Goal: Navigation & Orientation: Find specific page/section

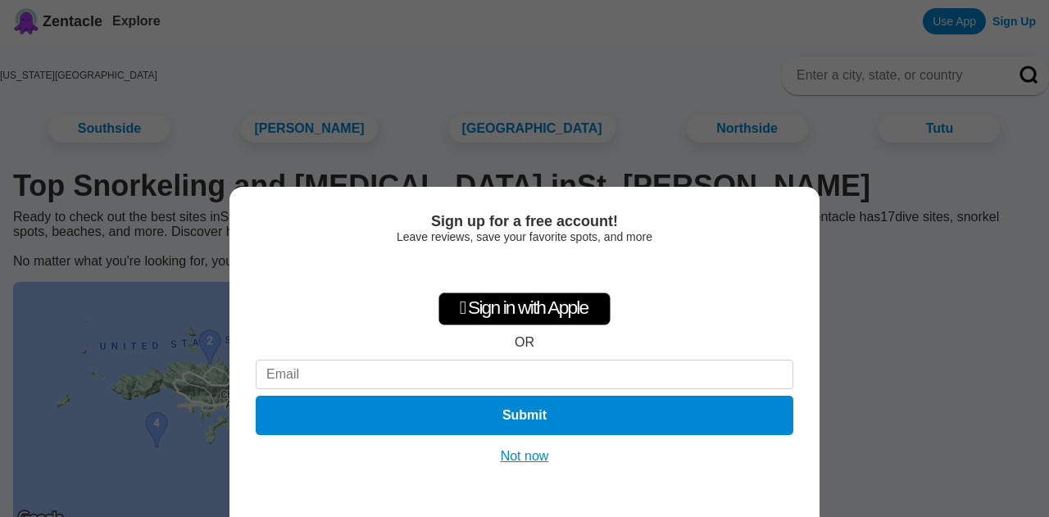
click at [515, 458] on button "Not now" at bounding box center [525, 456] width 58 height 16
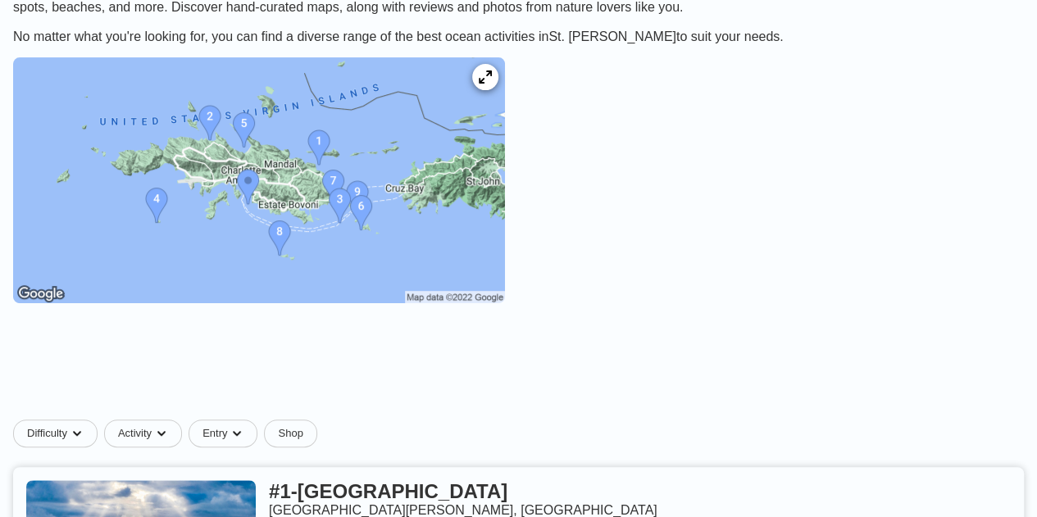
scroll to position [230, 0]
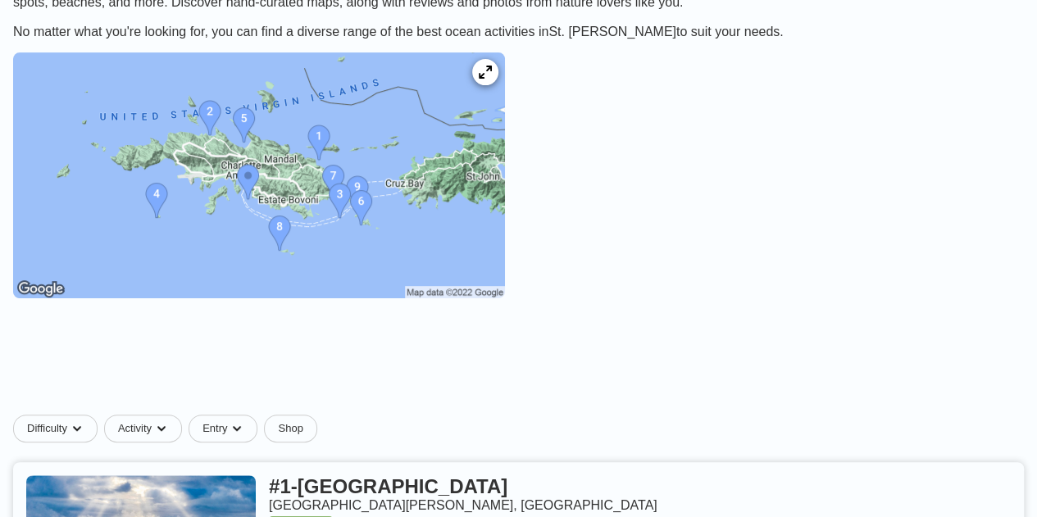
click at [453, 278] on img at bounding box center [259, 175] width 492 height 246
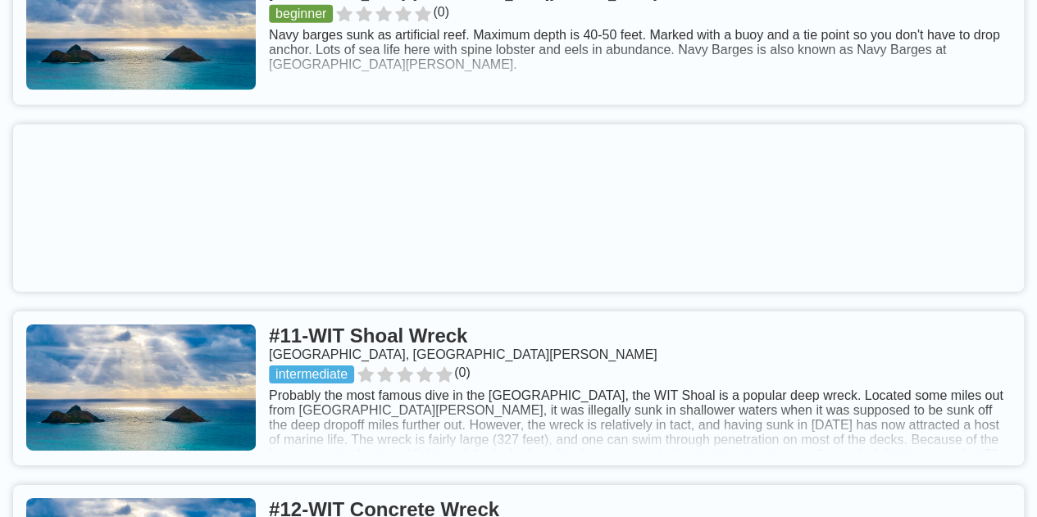
scroll to position [2944, 0]
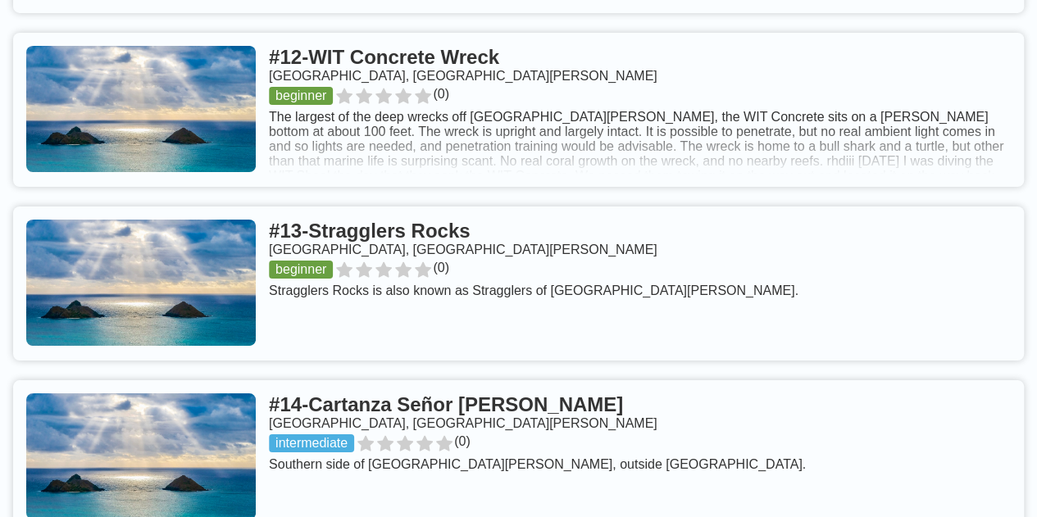
click at [412, 283] on link at bounding box center [518, 284] width 1011 height 154
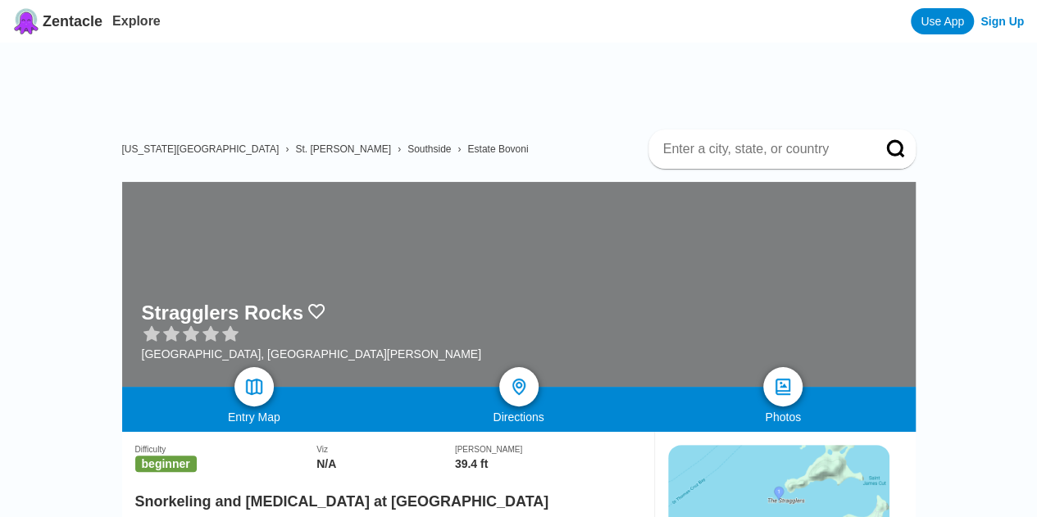
scroll to position [452, 0]
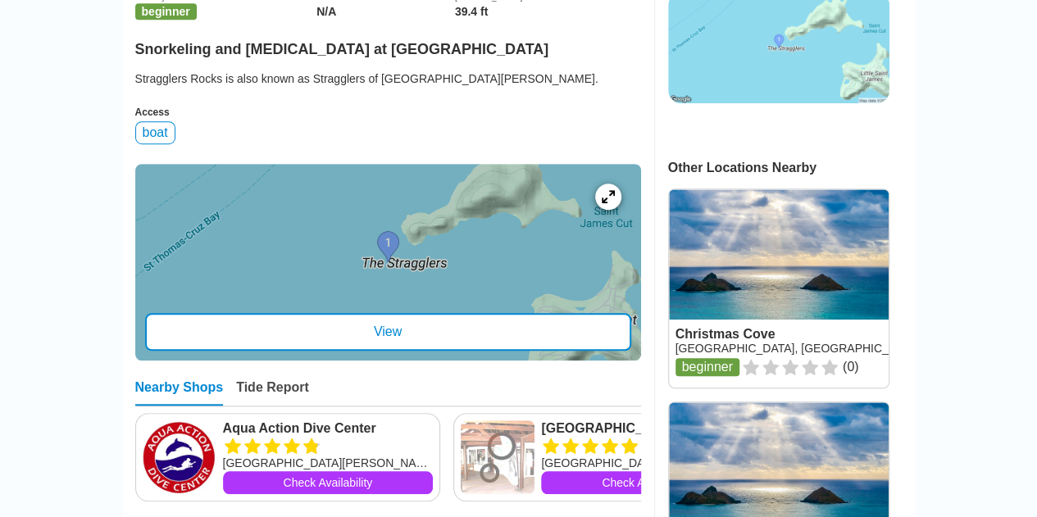
click at [839, 43] on img at bounding box center [778, 48] width 221 height 111
